Goal: Book appointment/travel/reservation

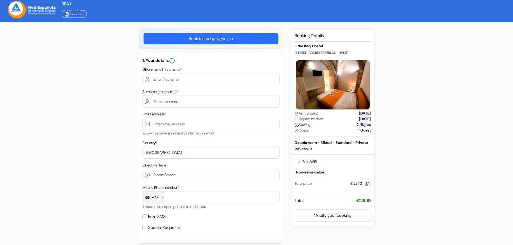
select select "256"
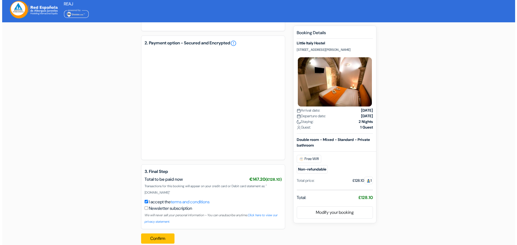
scroll to position [217, 0]
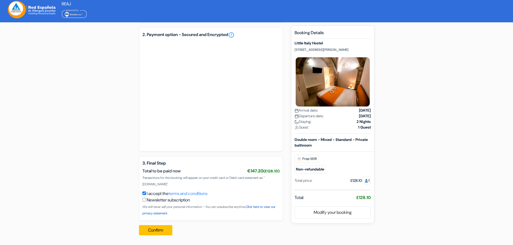
click at [265, 207] on link "Click here to view our privacy statement." at bounding box center [209, 210] width 133 height 11
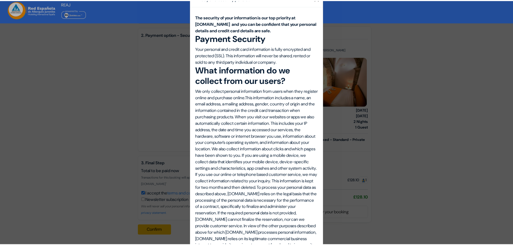
scroll to position [0, 0]
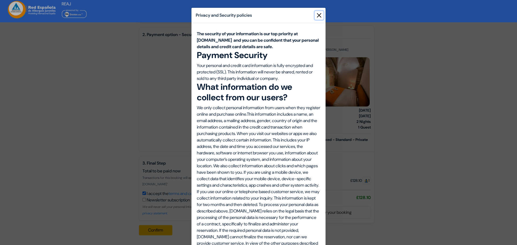
click at [317, 14] on button "Close" at bounding box center [319, 15] width 9 height 9
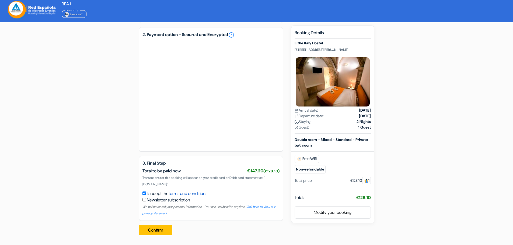
click at [178, 193] on link "terms and conditions" at bounding box center [188, 194] width 39 height 6
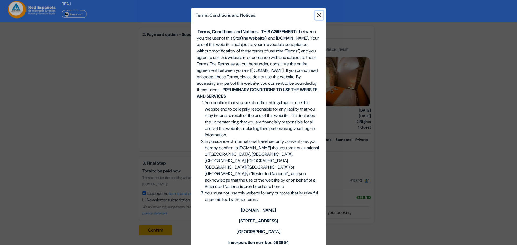
click at [316, 14] on button "Close" at bounding box center [319, 15] width 9 height 9
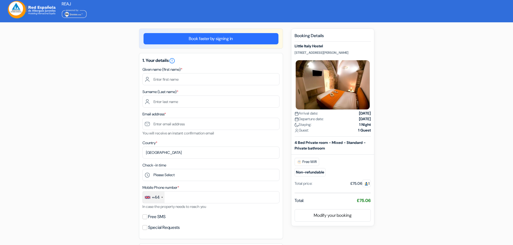
select select "256"
